Goal: Task Accomplishment & Management: Use online tool/utility

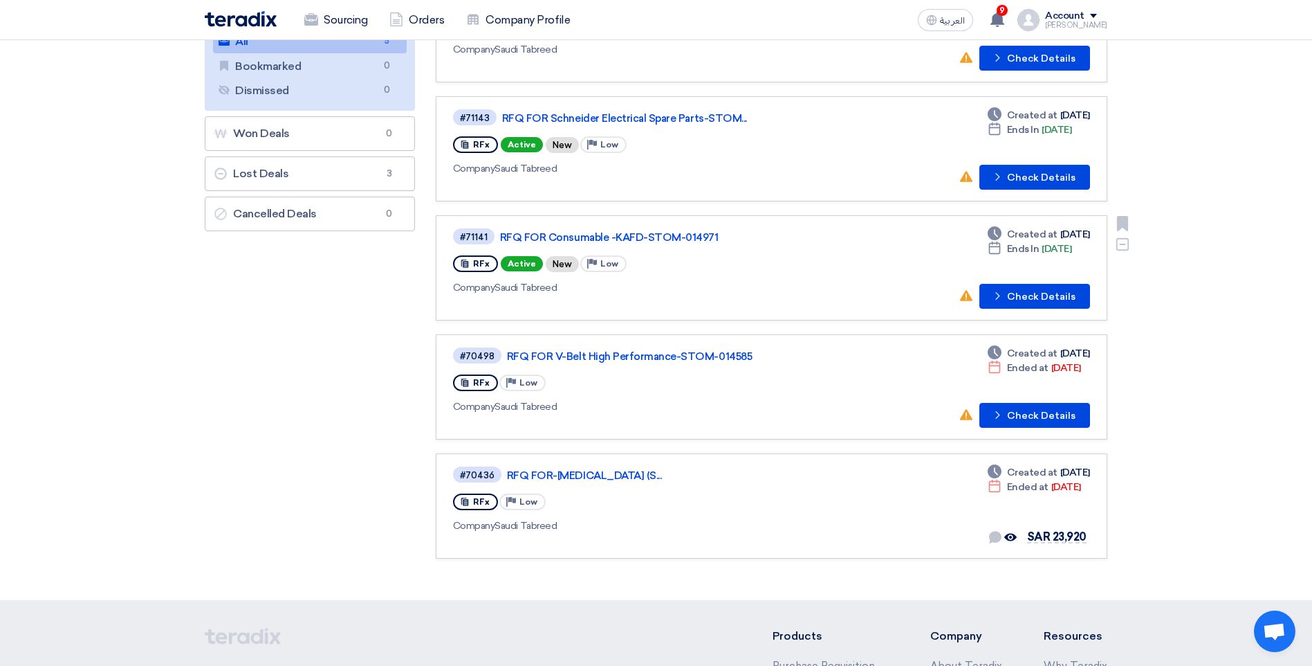
scroll to position [208, 0]
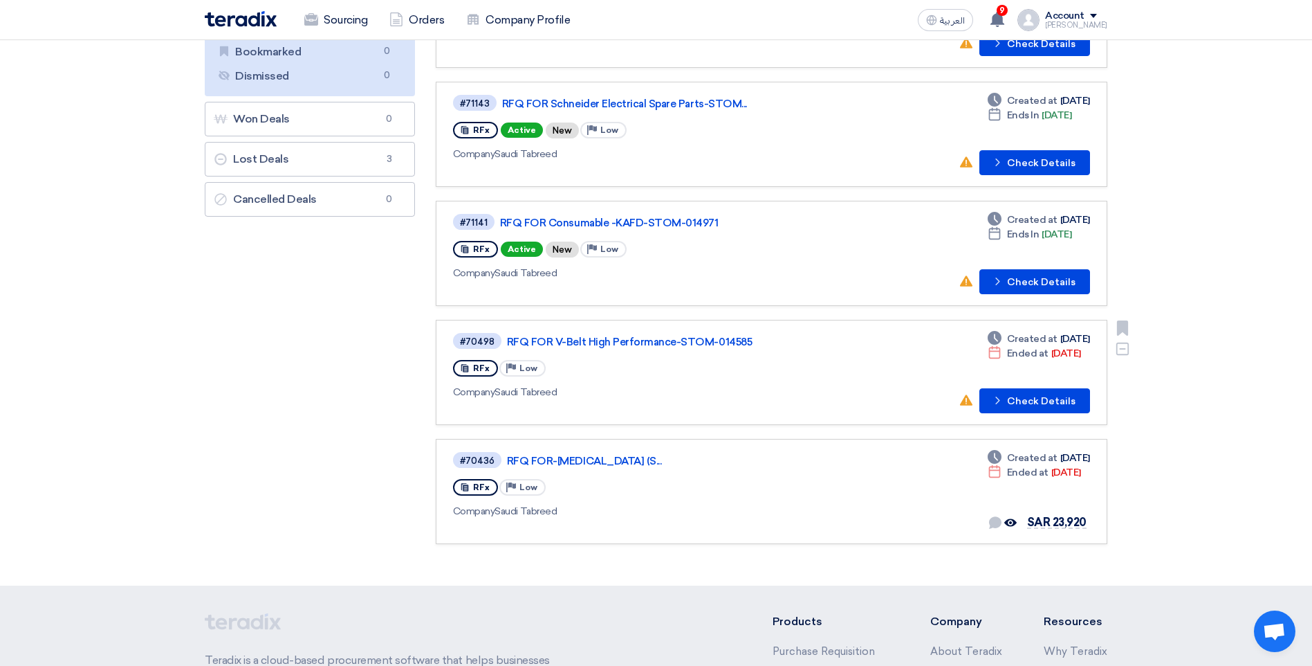
click at [679, 409] on div at bounding box center [654, 409] width 403 height 7
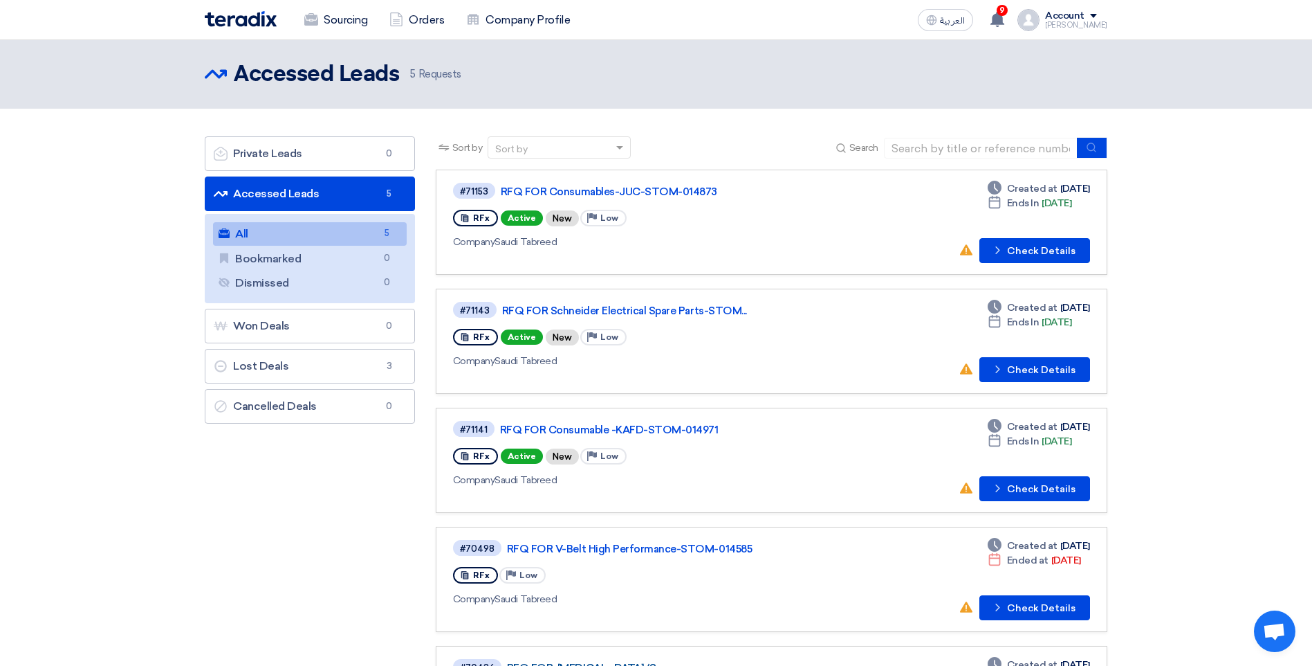
scroll to position [0, 0]
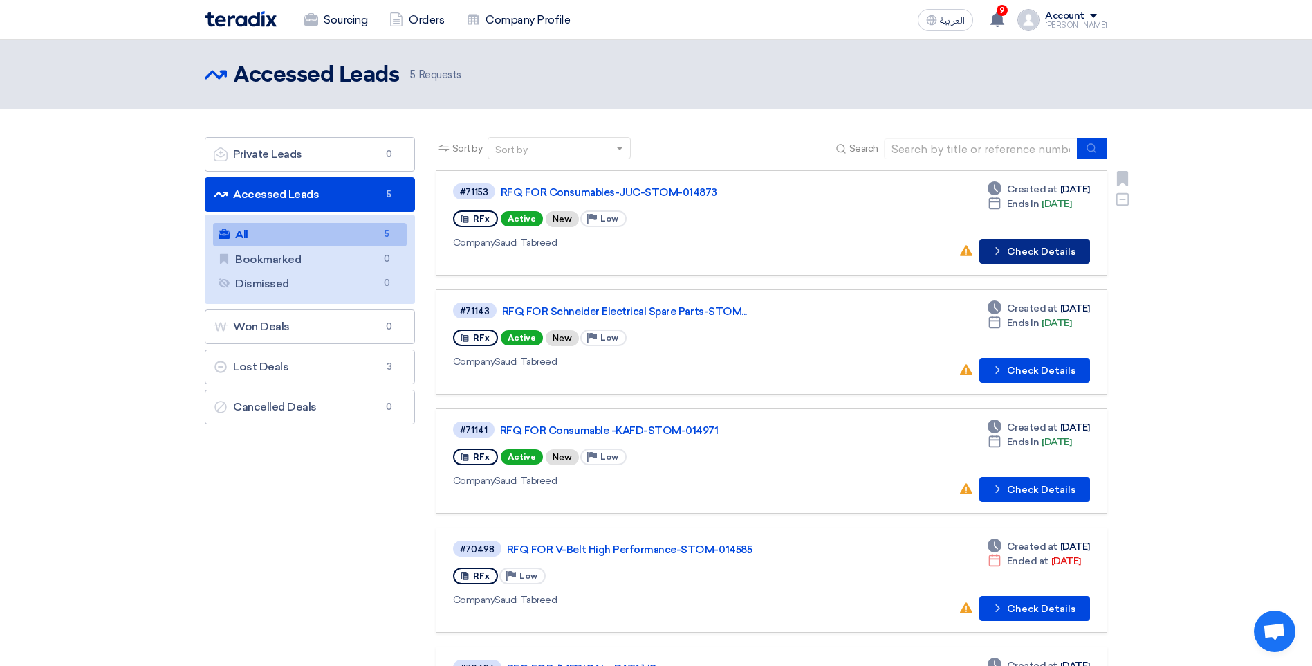
click at [1033, 245] on button "Check details Check Details" at bounding box center [1035, 251] width 111 height 25
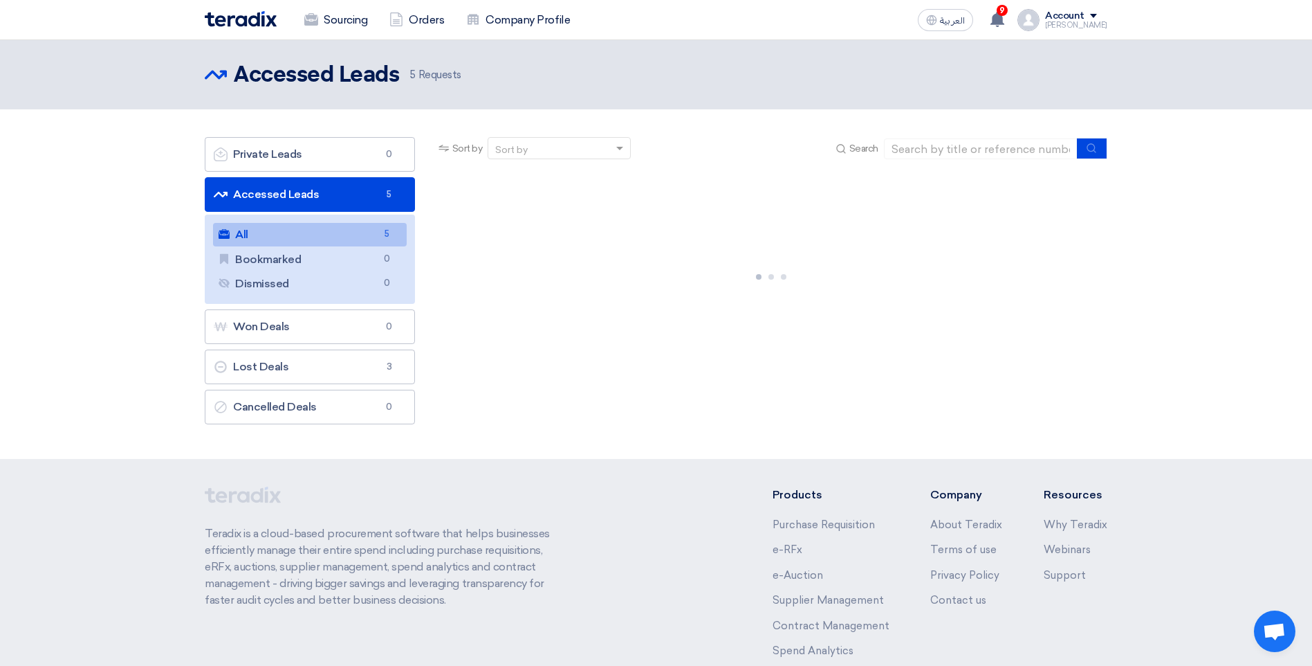
click at [366, 191] on link "Accessed Leads Accessed Leads 5" at bounding box center [310, 194] width 210 height 35
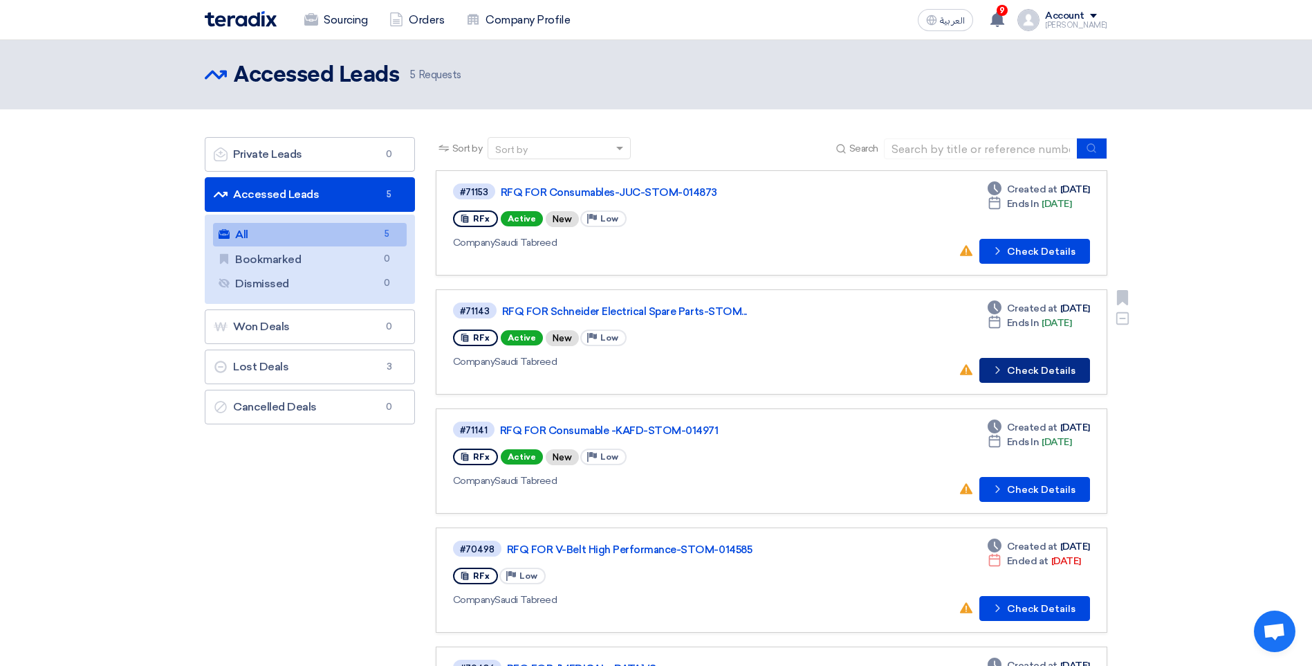
click at [1025, 367] on button "Check details Check Details" at bounding box center [1035, 370] width 111 height 25
